Goal: Transaction & Acquisition: Purchase product/service

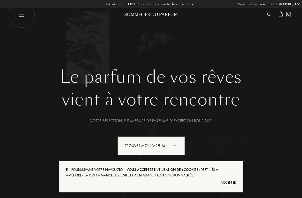
select select "FR"
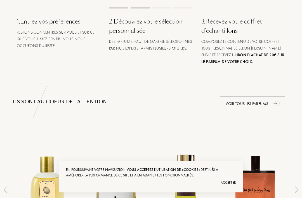
scroll to position [291, 0]
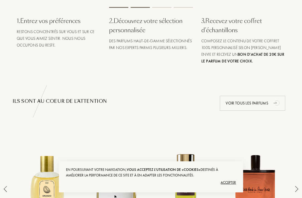
click at [259, 47] on span "Composez le contenu de votre coffret 100% personnalisé selon [PERSON_NAME] envi…" at bounding box center [242, 50] width 83 height 25
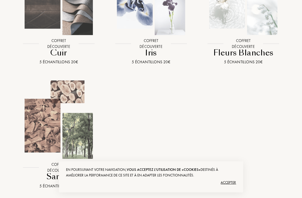
scroll to position [678, 0]
click at [257, 53] on div "Fleurs Blanches" at bounding box center [242, 52] width 79 height 11
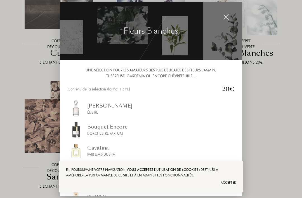
scroll to position [0, 0]
click at [228, 20] on img at bounding box center [226, 17] width 6 height 6
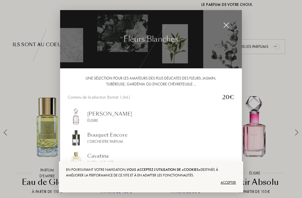
scroll to position [347, 0]
click at [228, 25] on img at bounding box center [226, 25] width 6 height 6
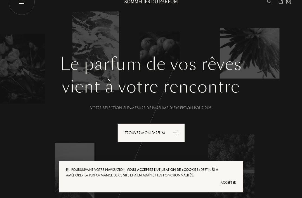
scroll to position [0, 0]
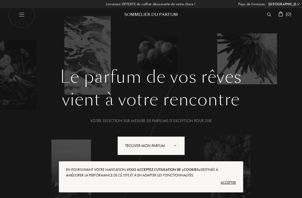
click at [28, 20] on img at bounding box center [21, 14] width 27 height 27
select select "FR"
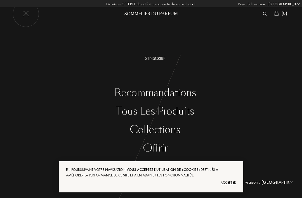
click at [168, 129] on div "Collections" at bounding box center [154, 129] width 293 height 11
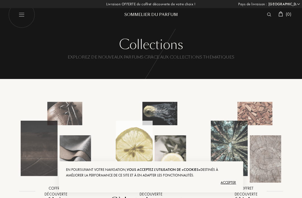
select select "FR"
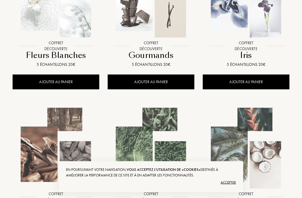
scroll to position [307, 0]
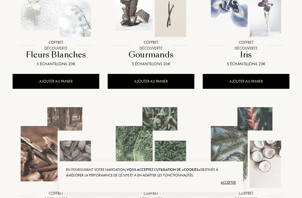
click at [181, 81] on div "AJOUTER AU PANIER" at bounding box center [151, 81] width 87 height 15
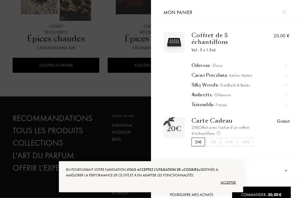
scroll to position [784, 0]
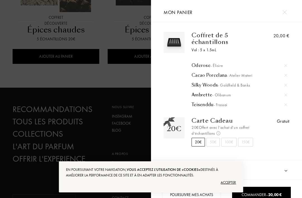
click at [283, 11] on img at bounding box center [284, 12] width 4 height 4
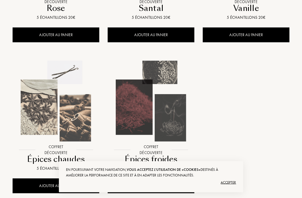
scroll to position [826, 0]
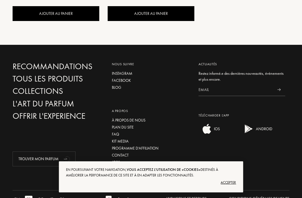
click at [29, 77] on div "Tous les produits" at bounding box center [56, 79] width 87 height 10
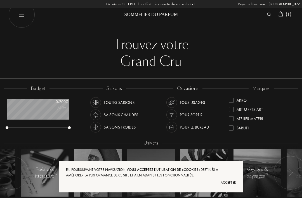
select select "FR"
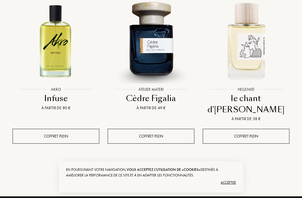
scroll to position [836, 0]
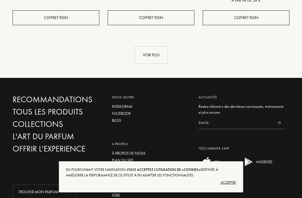
select select "FR"
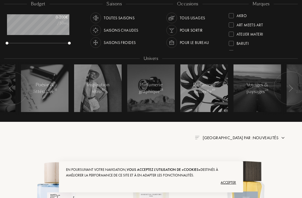
scroll to position [279369, 279353]
